Goal: Task Accomplishment & Management: Manage account settings

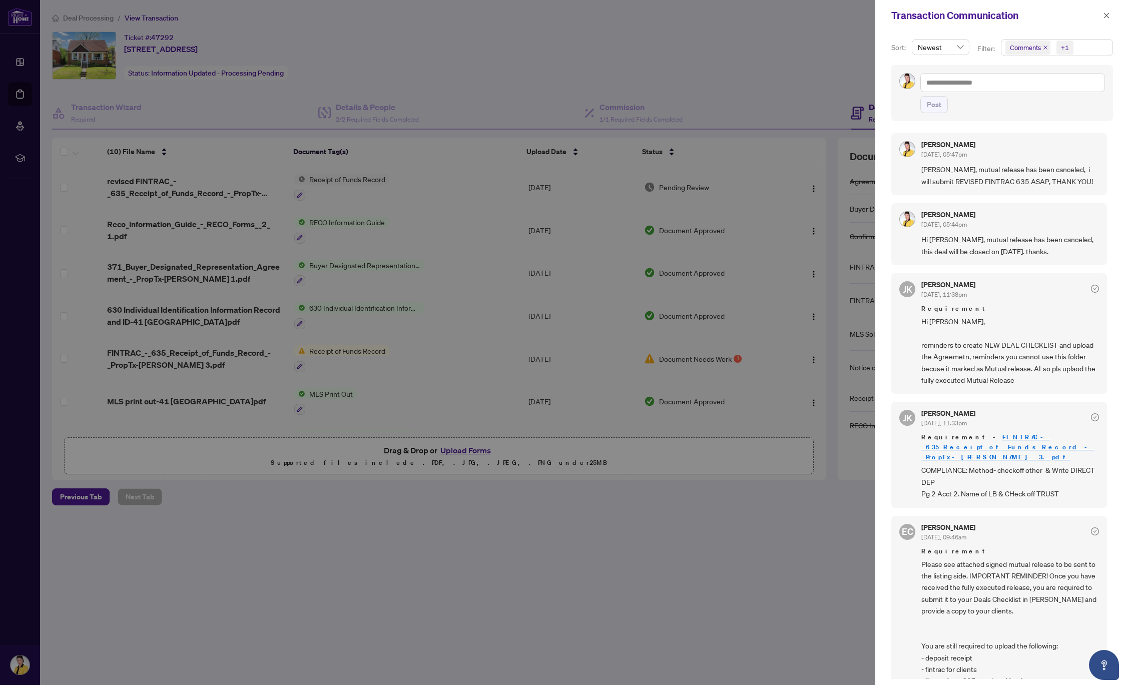
click at [22, 66] on div at bounding box center [564, 342] width 1129 height 685
click at [221, 153] on div at bounding box center [564, 342] width 1129 height 685
click at [1109, 17] on icon "close" at bounding box center [1106, 15] width 7 height 7
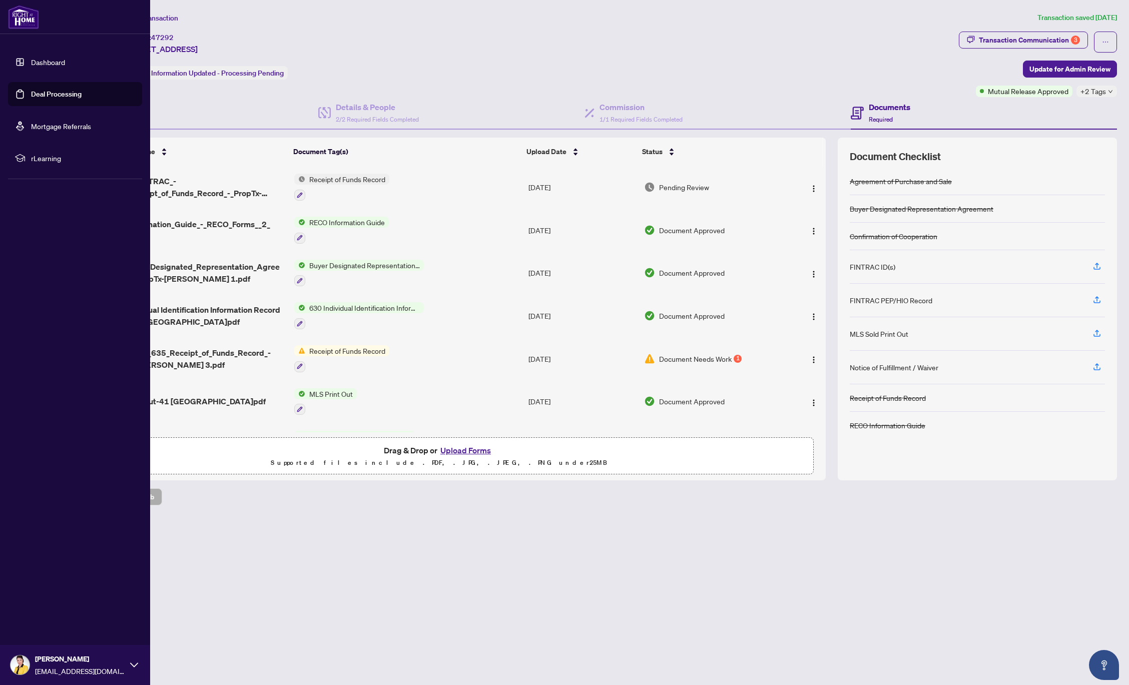
click at [56, 96] on link "Deal Processing" at bounding box center [56, 94] width 51 height 9
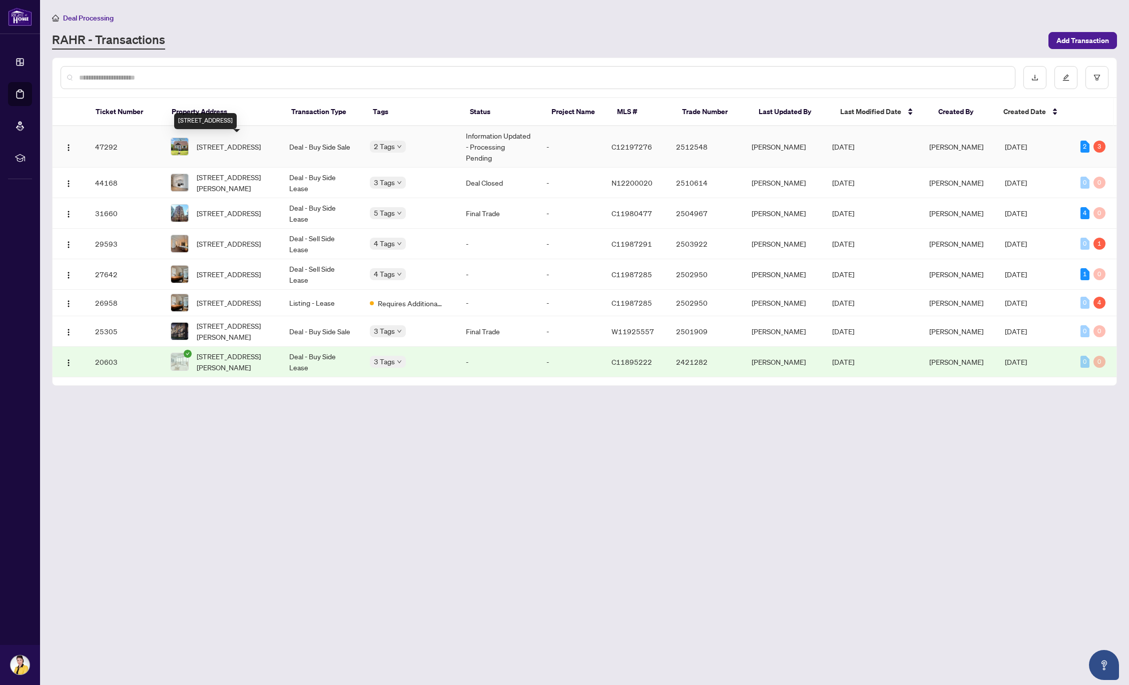
click at [235, 143] on span "[STREET_ADDRESS]" at bounding box center [229, 146] width 64 height 11
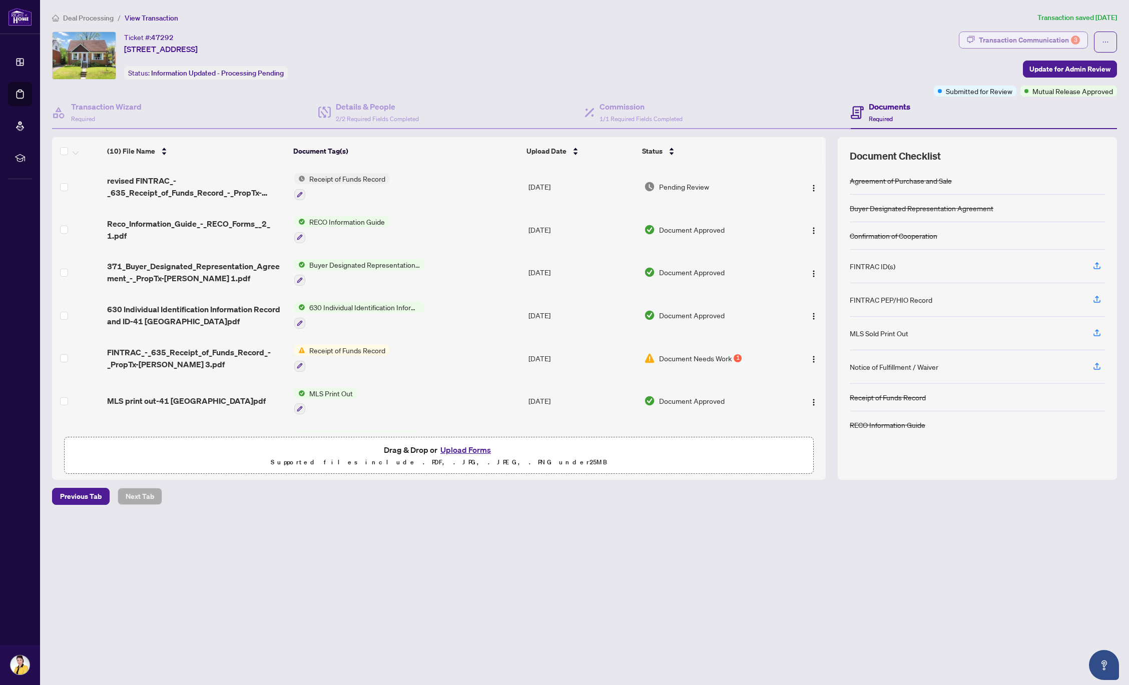
click at [1019, 38] on div "Transaction Communication 3" at bounding box center [1029, 40] width 101 height 16
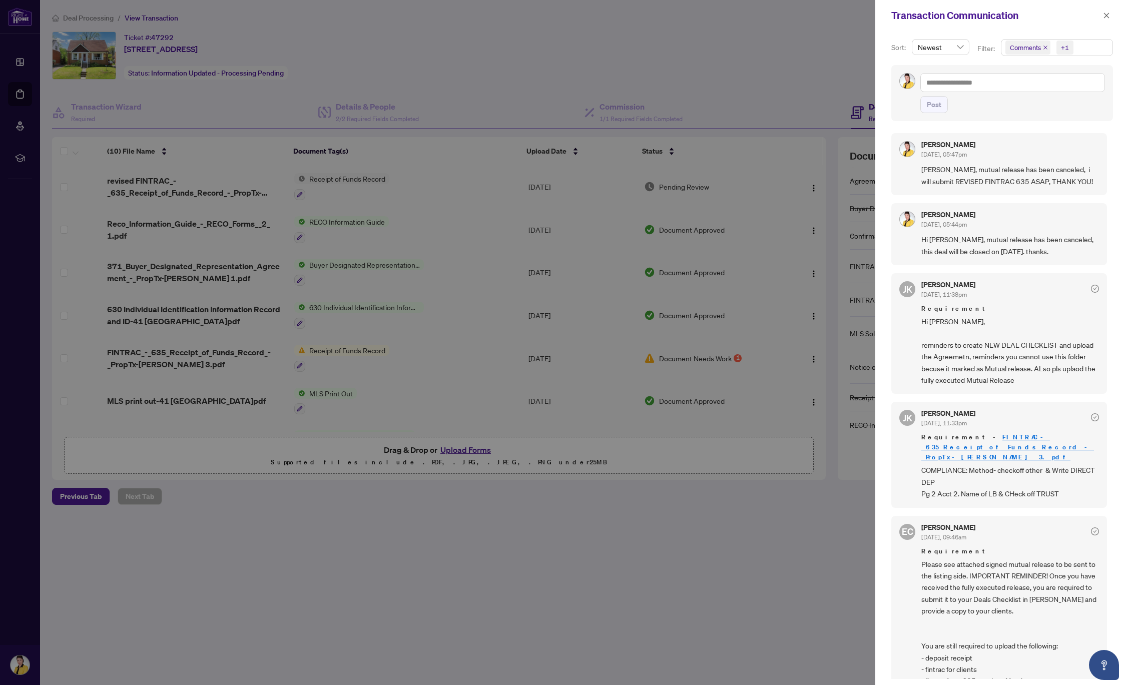
click at [619, 594] on div at bounding box center [564, 342] width 1129 height 685
